Goal: Task Accomplishment & Management: Manage account settings

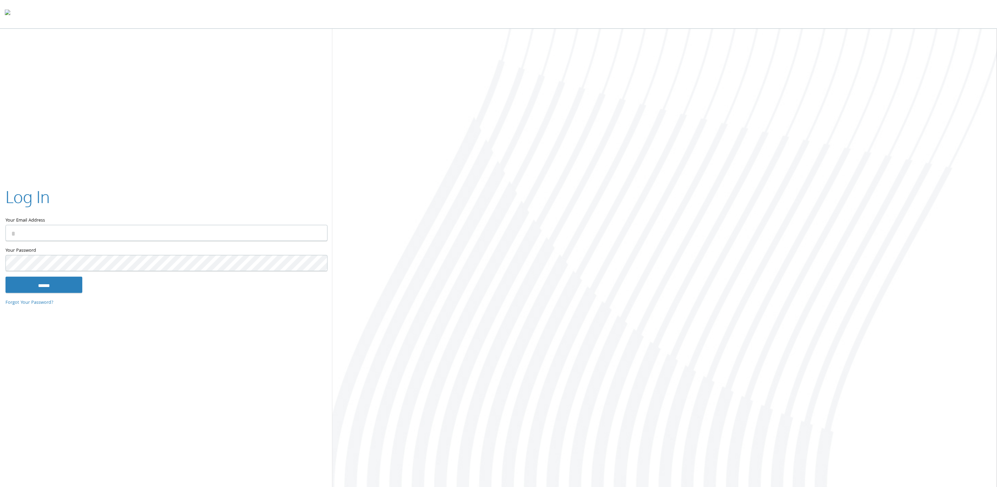
click at [84, 241] on input "Your Email Address" at bounding box center [166, 233] width 322 height 16
type input "**********"
click at [36, 283] on input "******" at bounding box center [43, 285] width 77 height 16
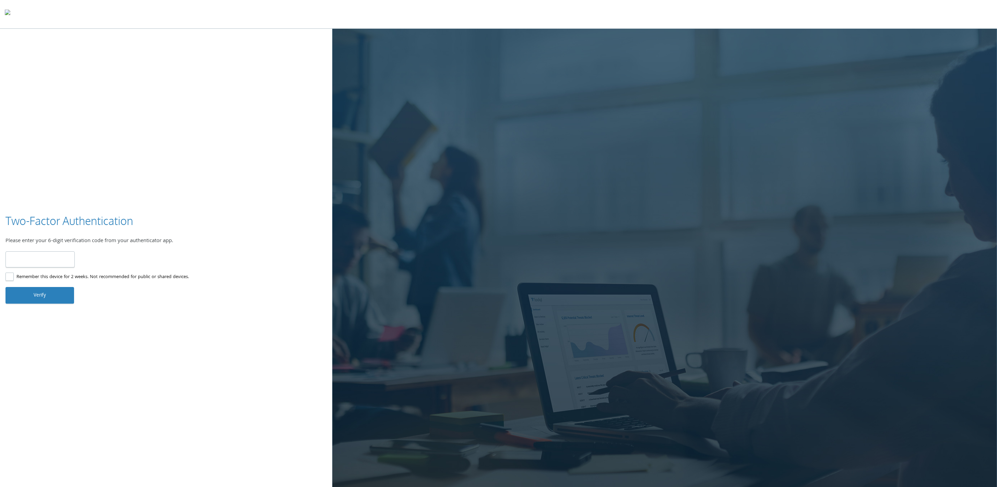
type input "******"
